Goal: Navigation & Orientation: Understand site structure

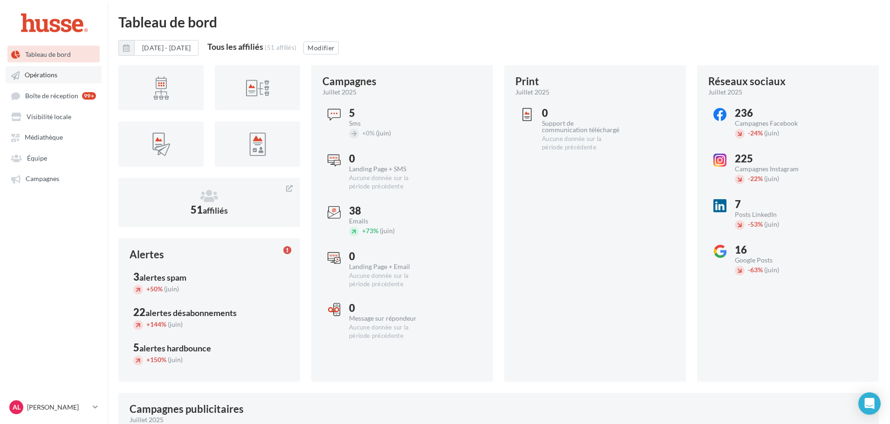
click at [29, 75] on span "Opérations" at bounding box center [41, 75] width 33 height 8
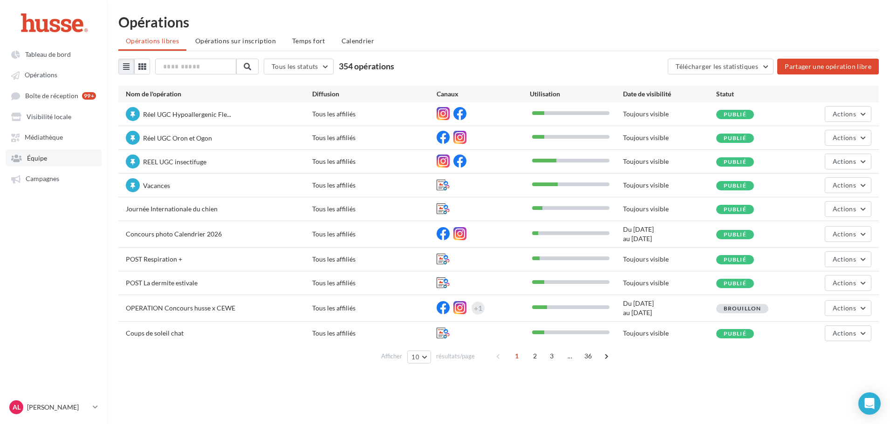
click at [54, 158] on link "Équipe" at bounding box center [54, 158] width 96 height 17
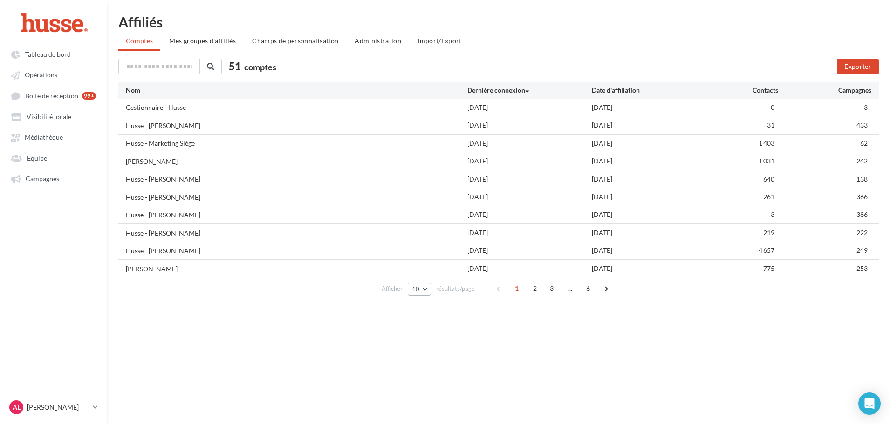
click at [419, 289] on span "10" at bounding box center [416, 289] width 8 height 7
click at [424, 356] on span "100" at bounding box center [420, 355] width 11 height 7
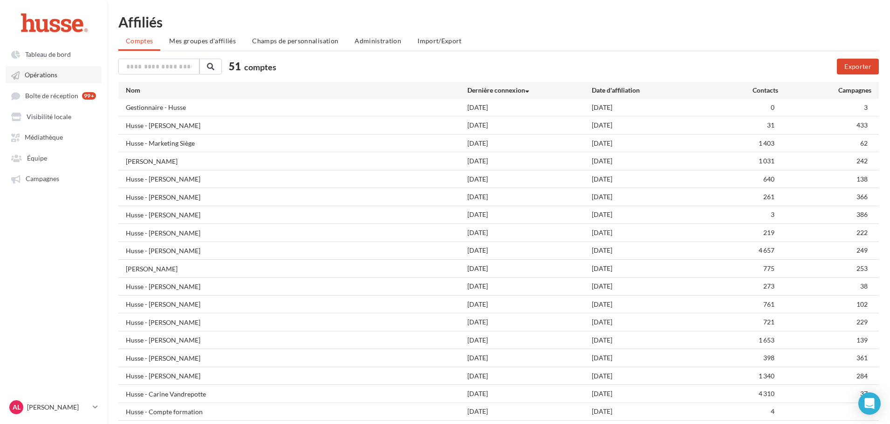
click at [27, 73] on span "Opérations" at bounding box center [41, 75] width 33 height 8
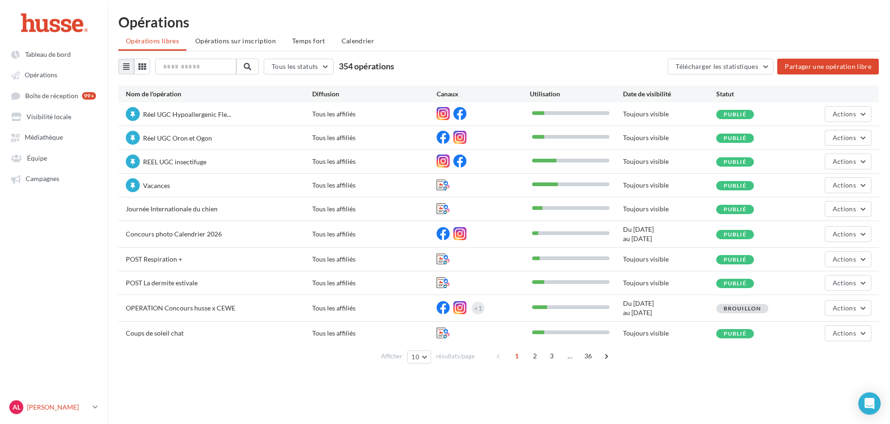
click at [84, 404] on p "[PERSON_NAME]" at bounding box center [58, 407] width 62 height 9
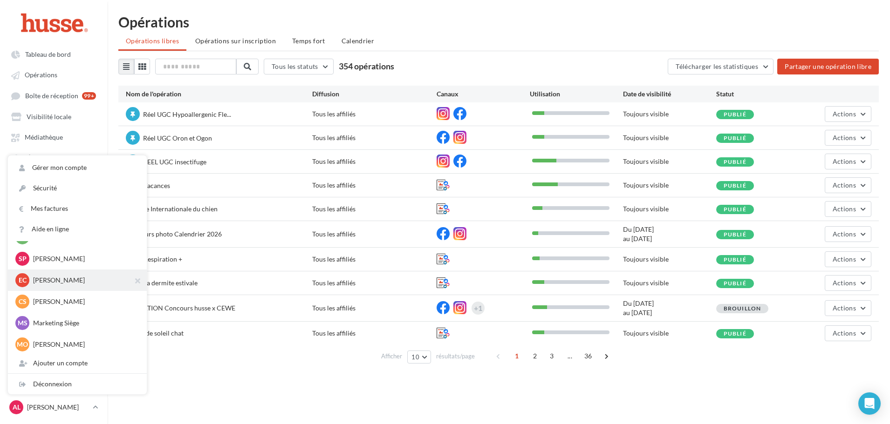
scroll to position [782, 0]
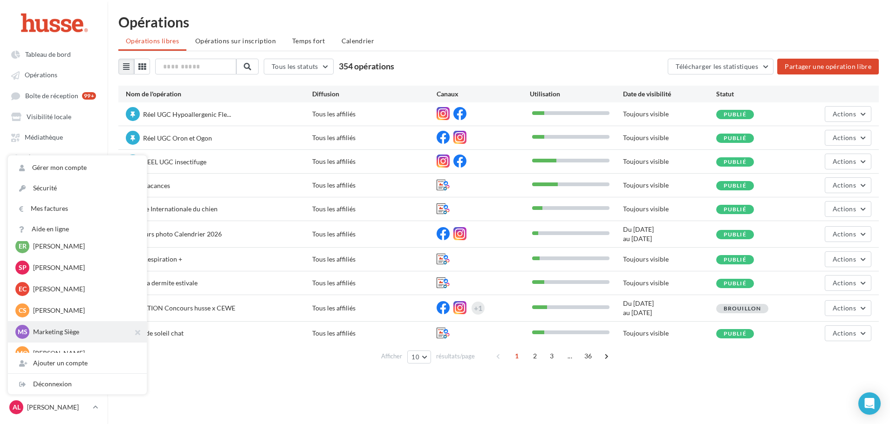
click at [59, 322] on div "MS Marketing [PERSON_NAME] [PERSON_NAME][EMAIL_ADDRESS][DOMAIN_NAME]" at bounding box center [77, 332] width 139 height 21
click at [61, 333] on p "Marketing Siège" at bounding box center [84, 332] width 103 height 9
